Goal: Information Seeking & Learning: Compare options

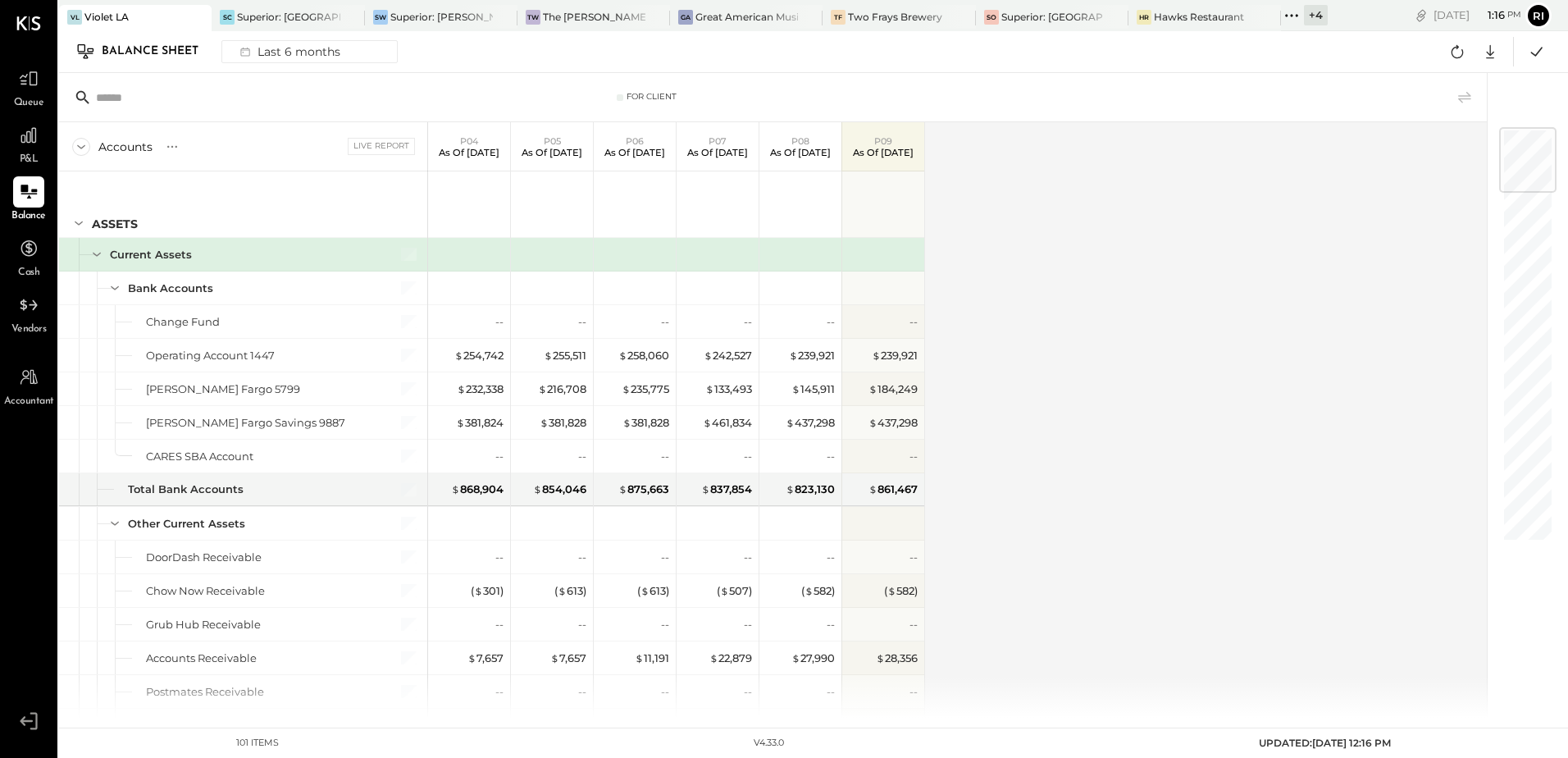
click at [27, 153] on span "P&L" at bounding box center [29, 160] width 19 height 15
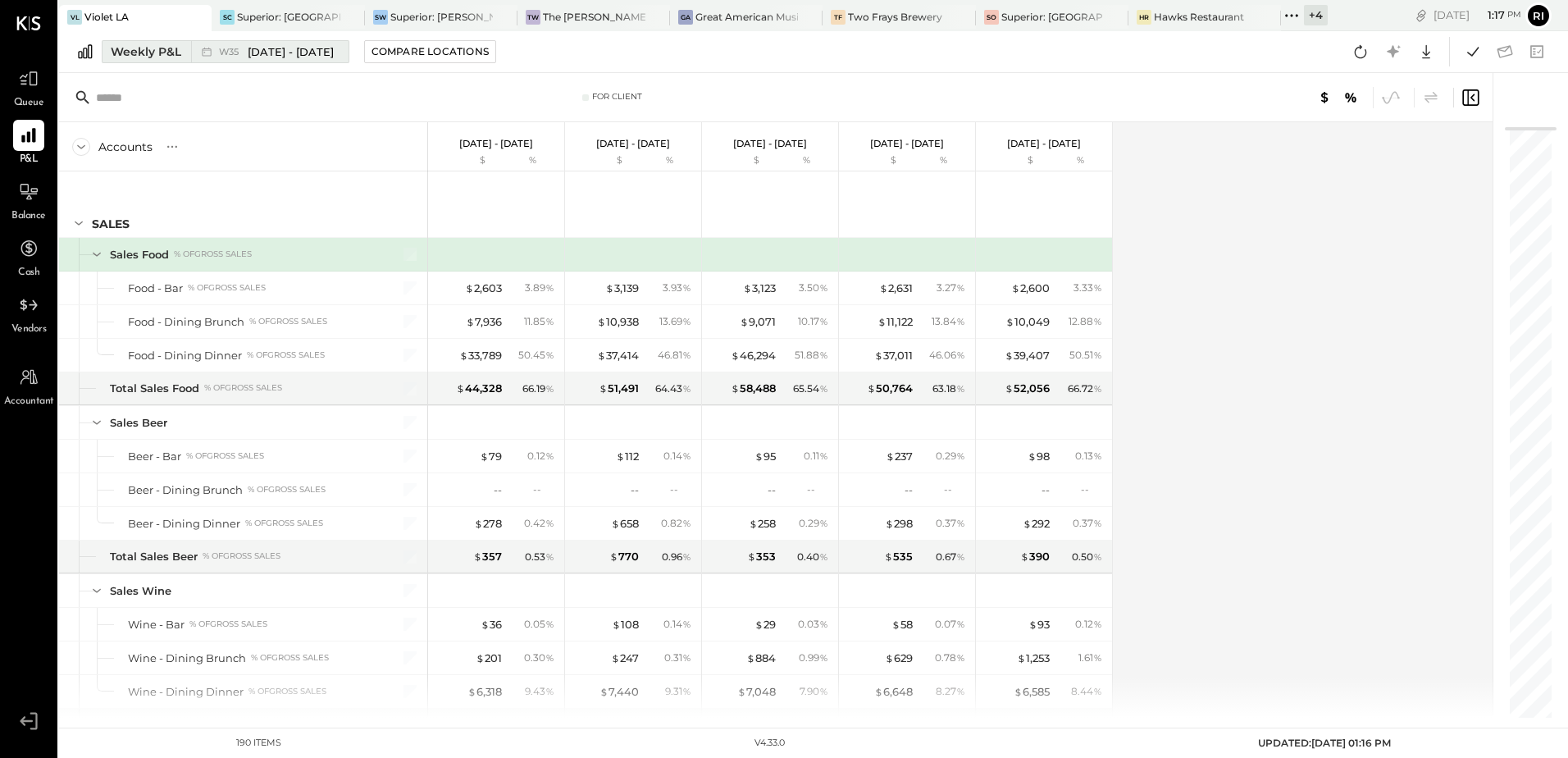
click at [155, 56] on div "Weekly P&L" at bounding box center [145, 51] width 71 height 17
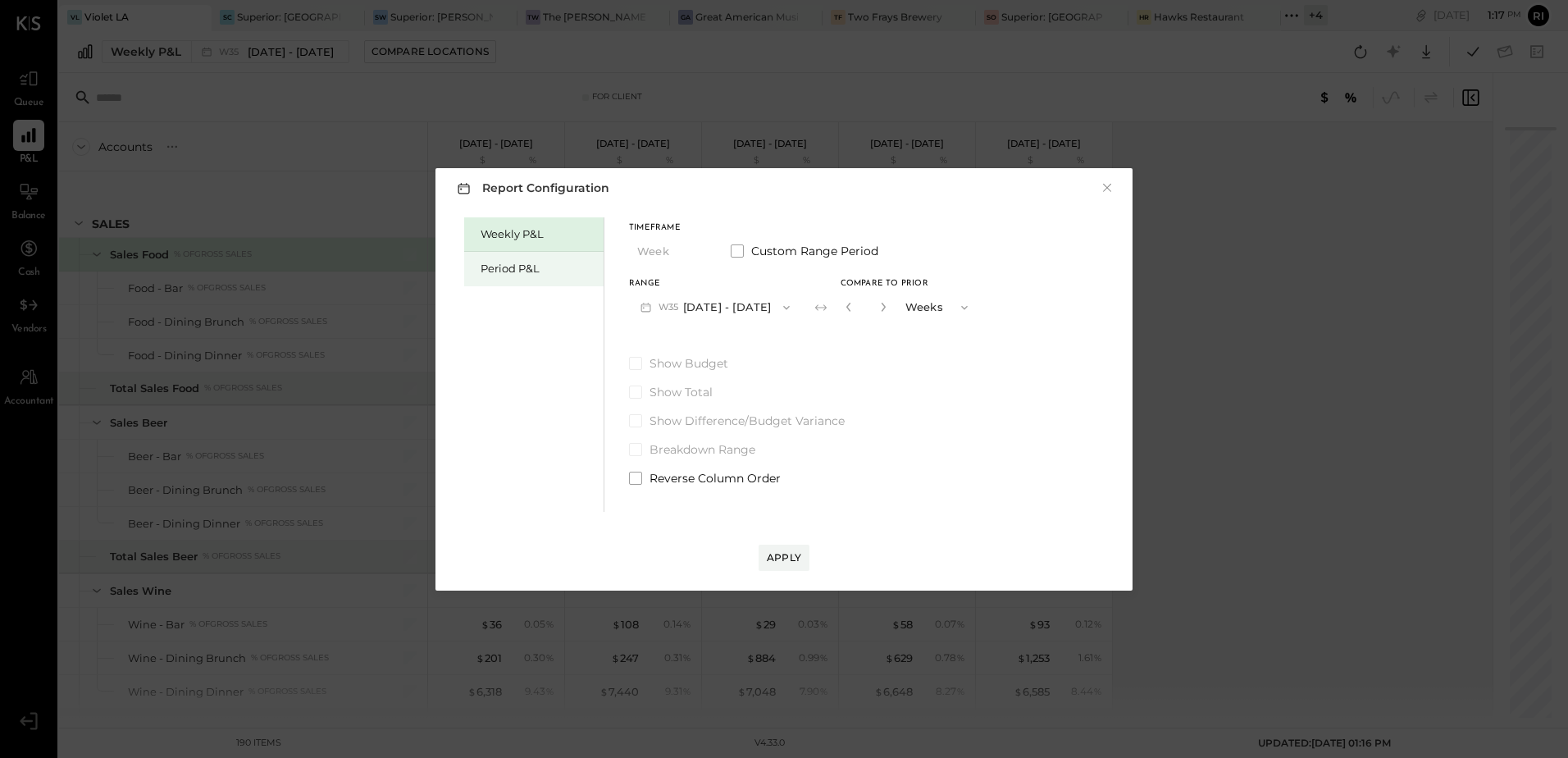
click at [560, 265] on div "Period P&L" at bounding box center [538, 268] width 114 height 16
click at [692, 303] on button "P09 [DATE] - [DATE]" at bounding box center [714, 307] width 171 height 31
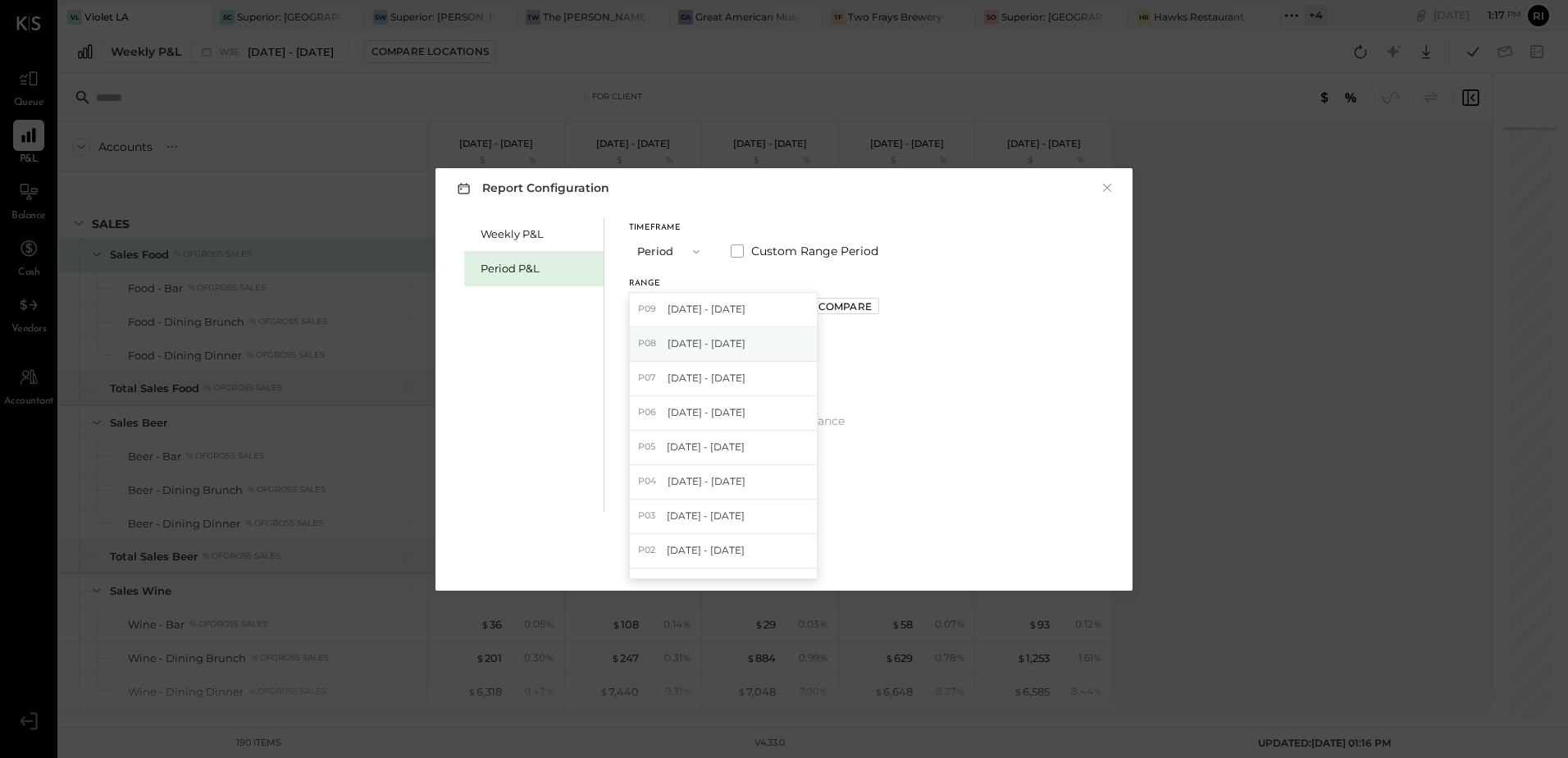
click at [688, 343] on span "[DATE] - [DATE]" at bounding box center [707, 343] width 78 height 14
click at [829, 309] on div "Compare" at bounding box center [845, 306] width 53 height 14
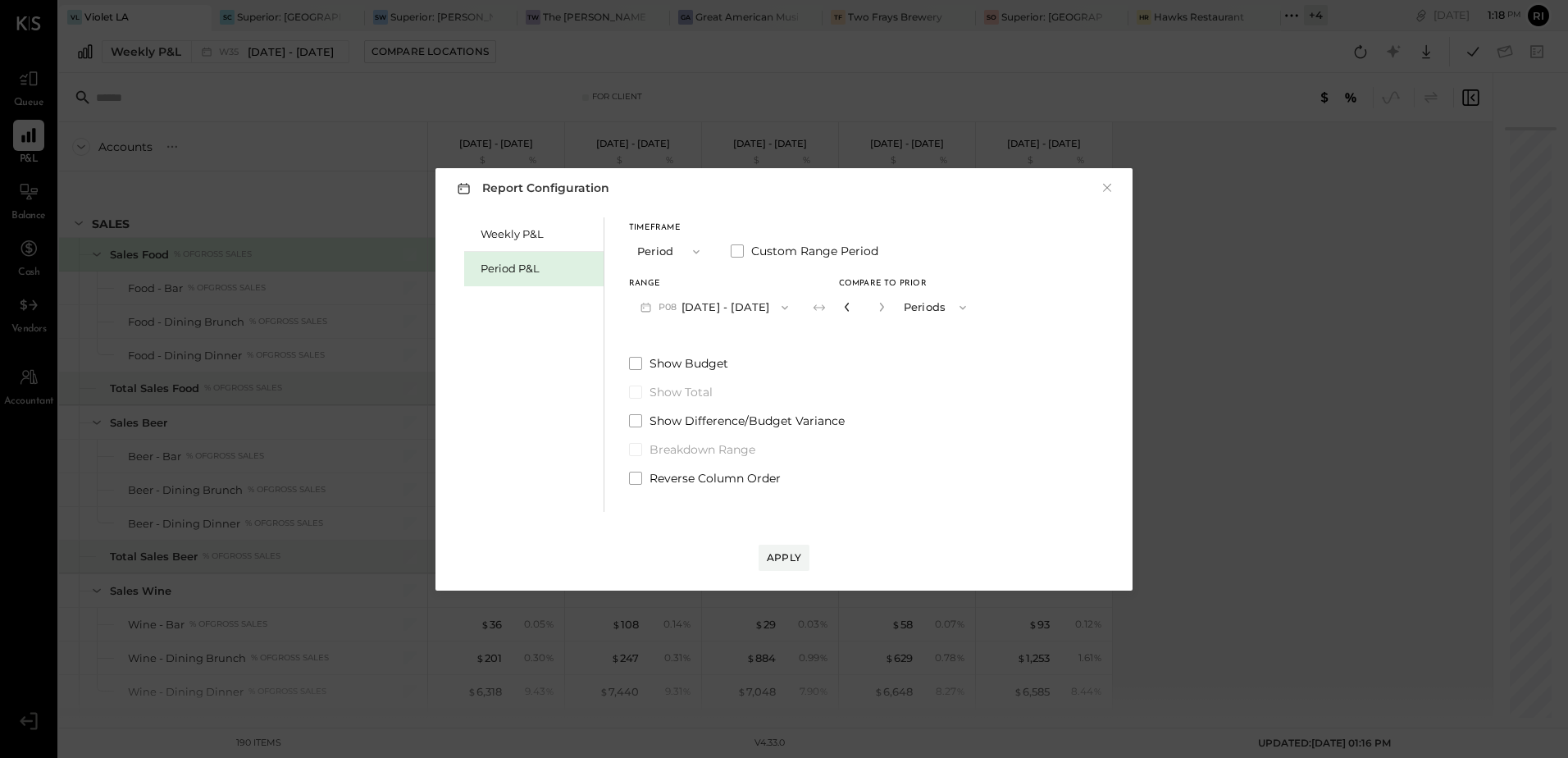
click at [845, 305] on icon "button" at bounding box center [846, 307] width 4 height 9
click at [855, 306] on div "Compare" at bounding box center [845, 306] width 53 height 14
click at [877, 310] on icon "button" at bounding box center [882, 307] width 10 height 10
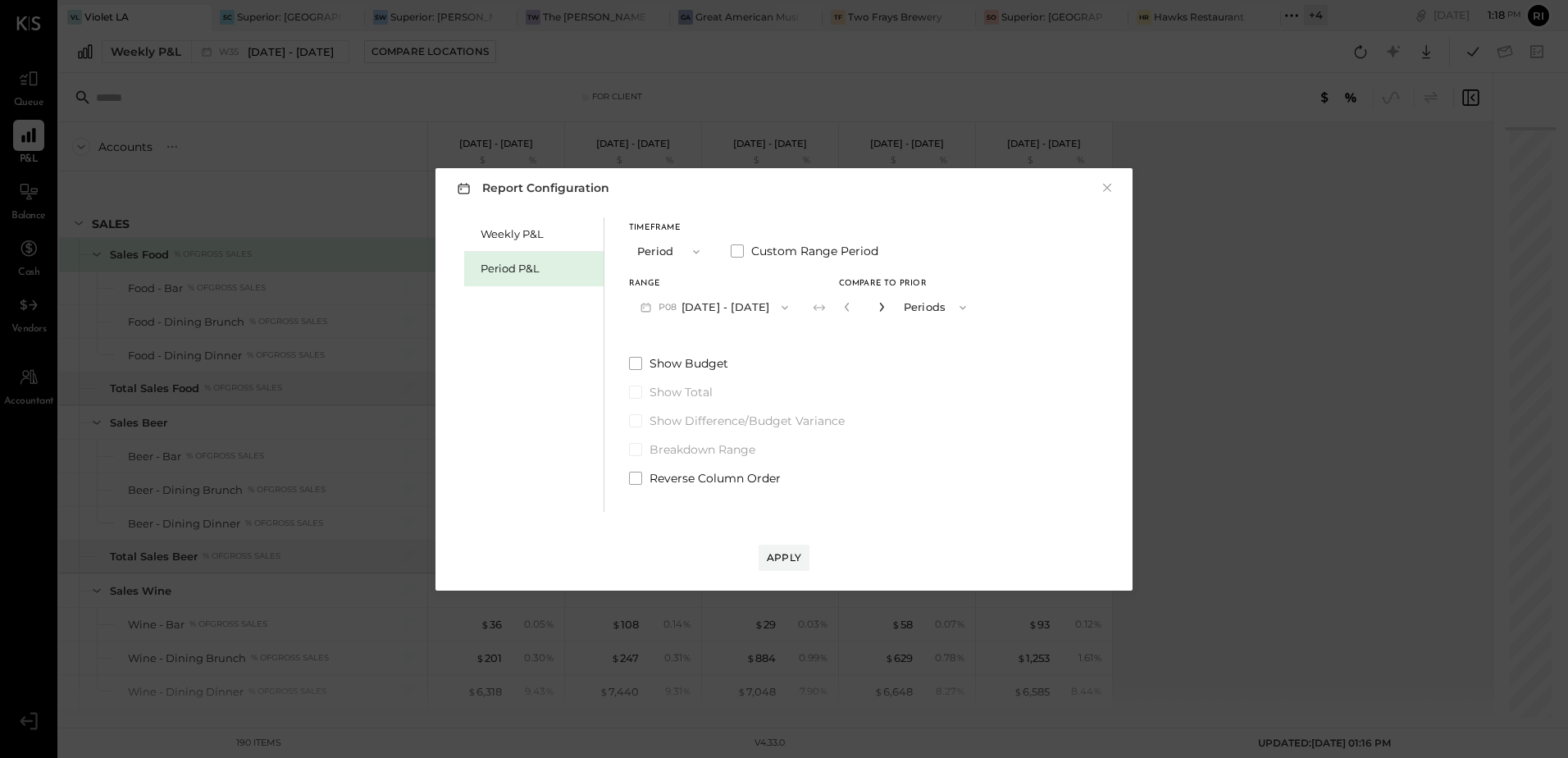
type input "*"
click at [785, 561] on div "Apply" at bounding box center [784, 556] width 35 height 14
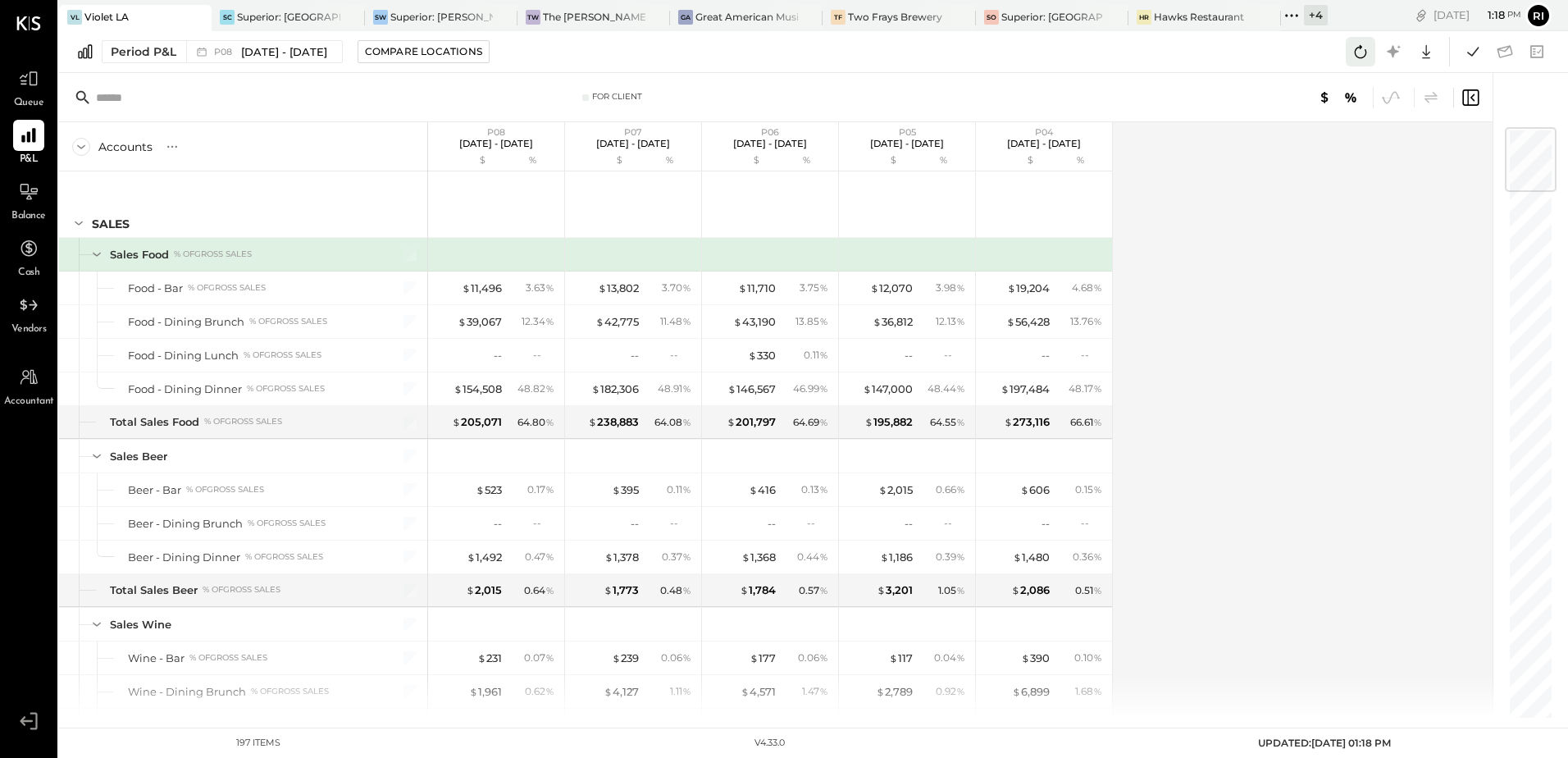
click at [1251, 56] on icon at bounding box center [1361, 51] width 22 height 22
click at [1251, 56] on icon at bounding box center [1361, 51] width 22 height 22
click at [1251, 52] on icon at bounding box center [1361, 51] width 22 height 22
click at [1251, 56] on icon at bounding box center [1473, 51] width 22 height 22
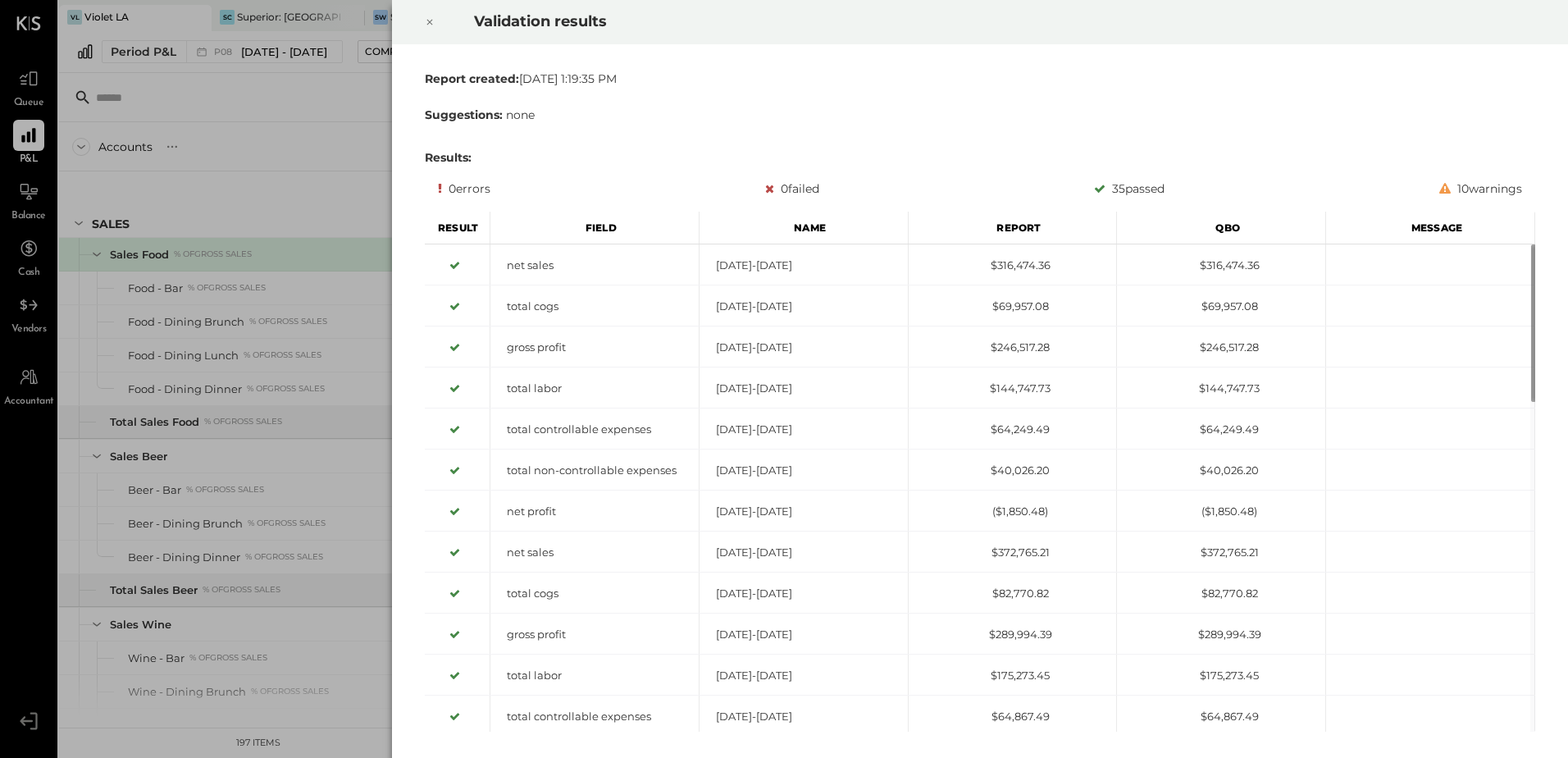
click at [428, 27] on icon at bounding box center [430, 22] width 10 height 20
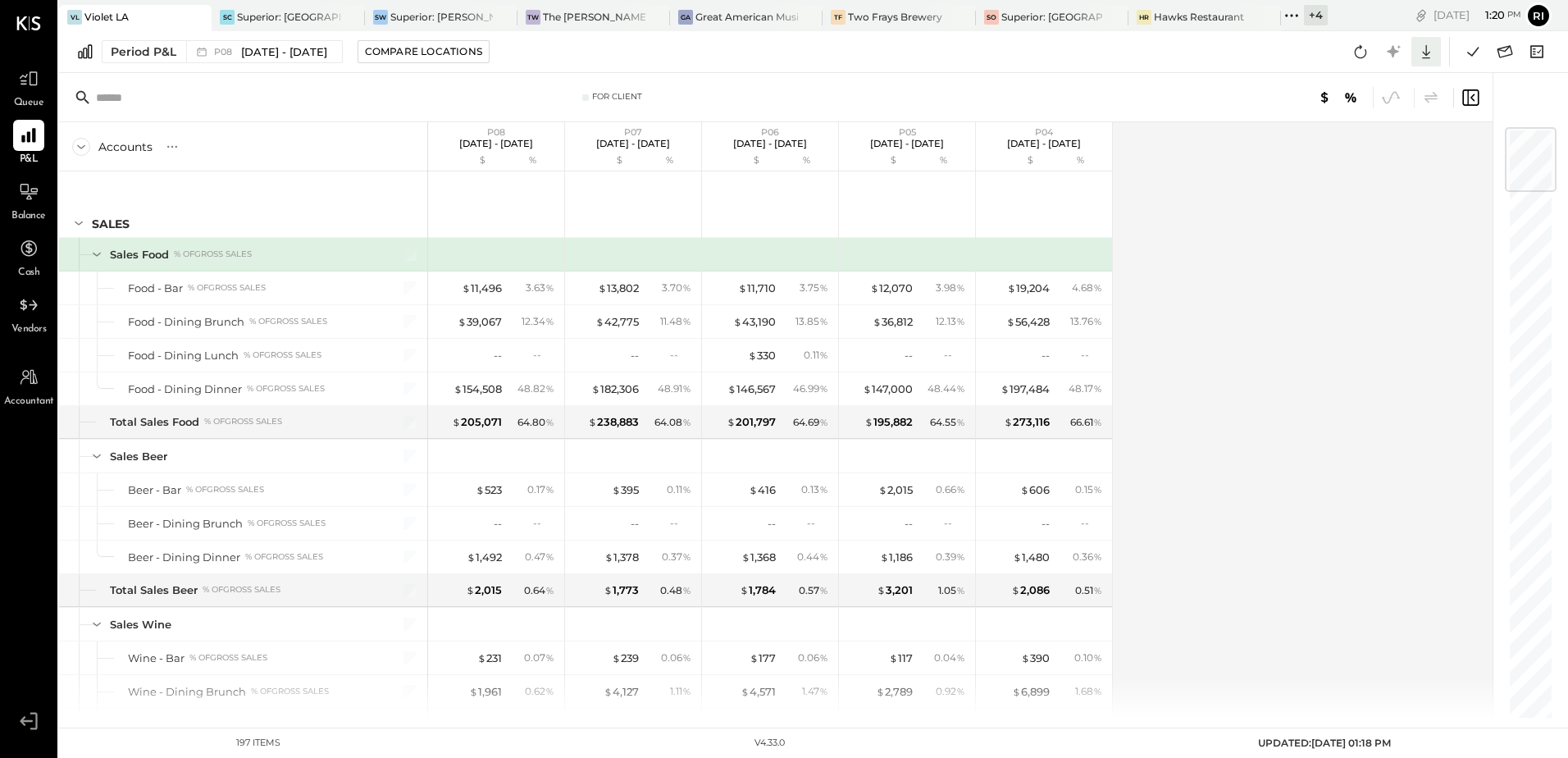
click at [1251, 56] on icon at bounding box center [1426, 51] width 22 height 22
click at [1251, 150] on div "Excel" at bounding box center [1376, 148] width 131 height 35
